Goal: Transaction & Acquisition: Purchase product/service

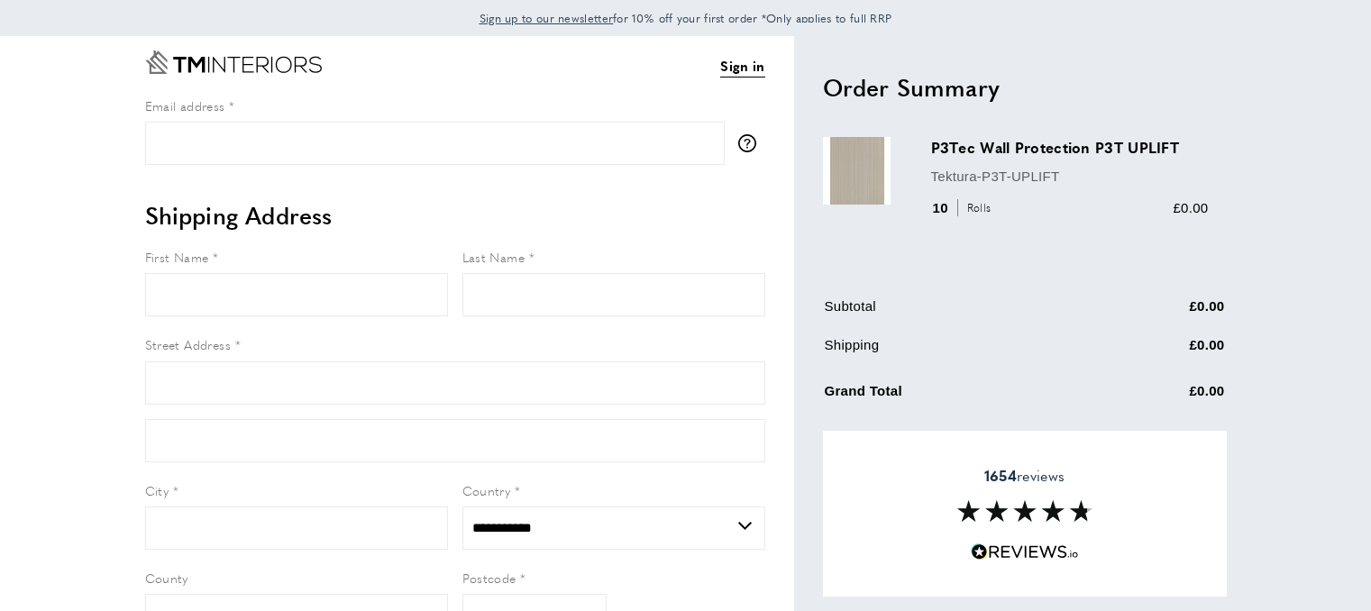
select select "**"
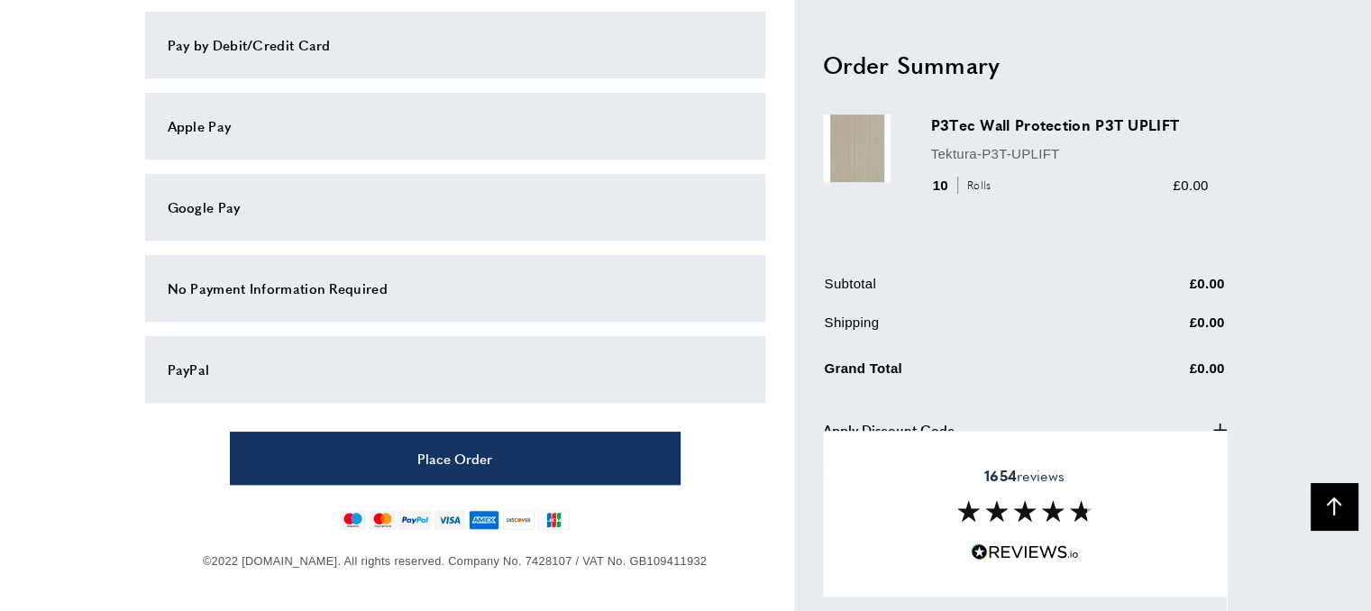
drag, startPoint x: 1027, startPoint y: 311, endPoint x: 984, endPoint y: 141, distance: 175.8
click at [973, 134] on section "P3Tec Wall Protection P3T UPLIFT Tektura-P3T-UPLIFT 10 Rolls £0.00" at bounding box center [1025, 293] width 404 height 392
click at [1020, 242] on div "Subtotal £0.00 Shipping £0.00 VAT £0.00 Grand Total" at bounding box center [1025, 319] width 404 height 155
click at [1216, 424] on icon "plus" at bounding box center [1220, 431] width 14 height 14
click at [922, 434] on div "1654 reviews" at bounding box center [1025, 514] width 404 height 166
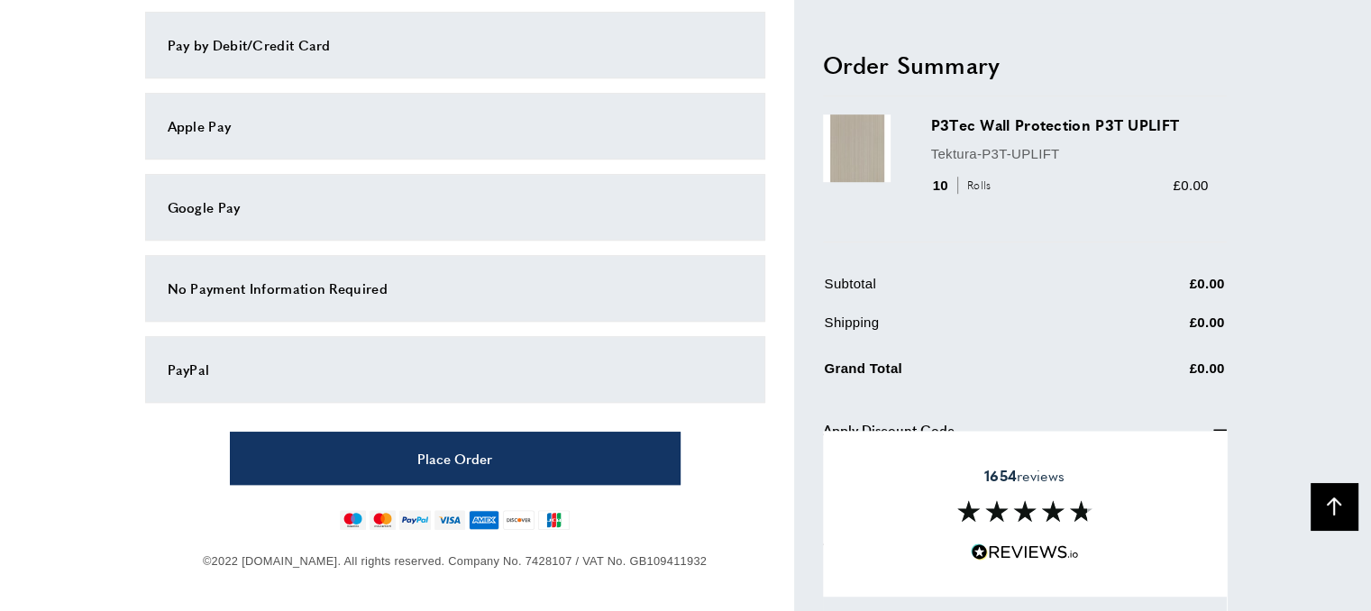
click at [995, 534] on div "1654 reviews" at bounding box center [1025, 514] width 404 height 166
click at [996, 536] on span at bounding box center [1025, 548] width 108 height 24
click at [1320, 506] on button "Back To Top arrow-up" at bounding box center [1334, 506] width 47 height 47
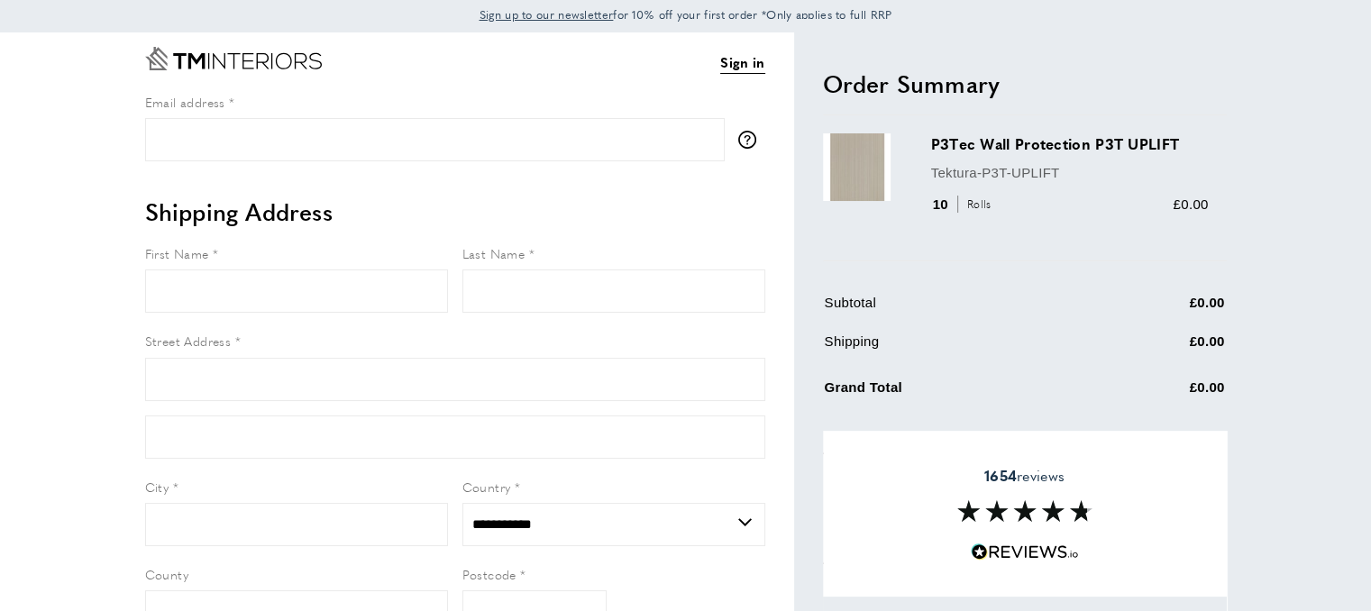
scroll to position [0, 0]
